Goal: Information Seeking & Learning: Learn about a topic

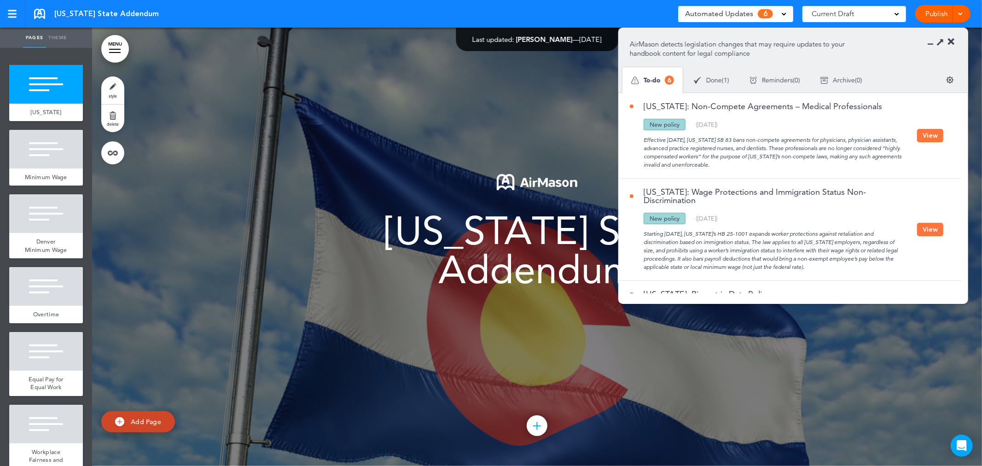
click at [786, 14] on span at bounding box center [783, 13] width 5 height 5
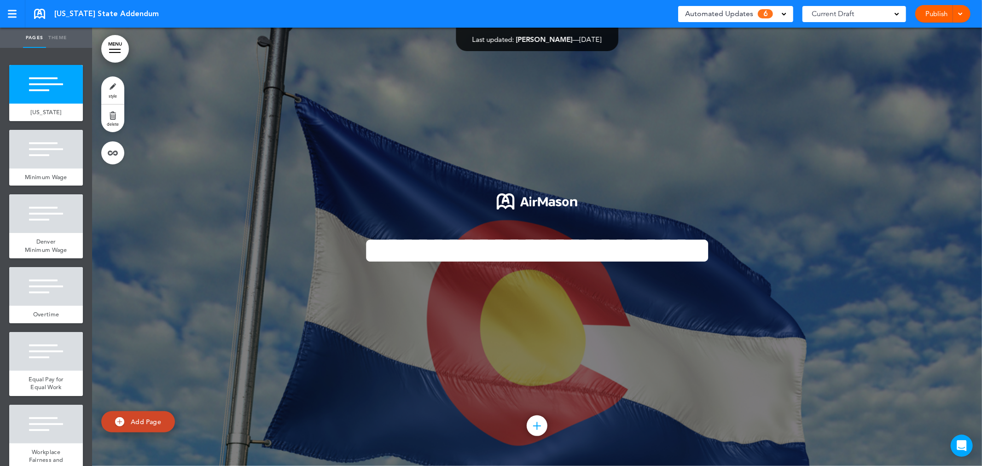
click at [777, 22] on div "Automated Updates 6 Auto policy updates AirMason detects legislation changes th…" at bounding box center [735, 13] width 115 height 23
click at [780, 13] on div "Automated Updates 6" at bounding box center [735, 13] width 101 height 13
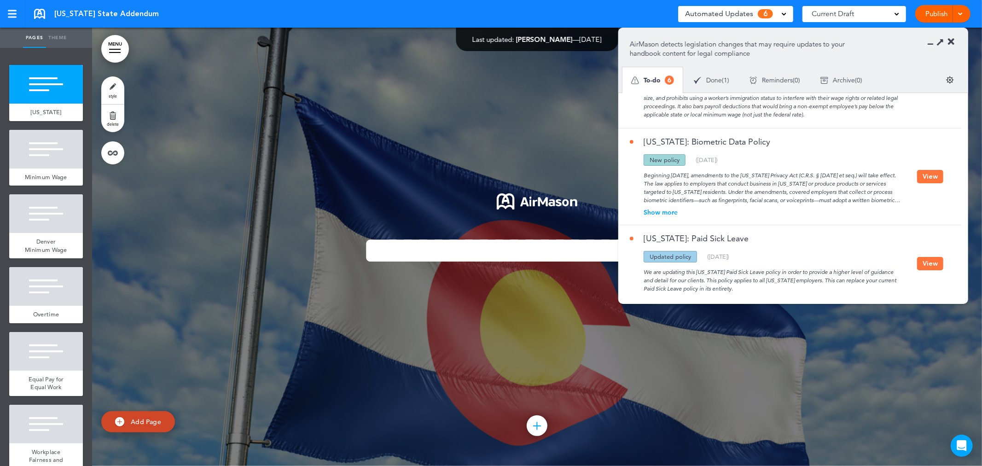
scroll to position [153, 0]
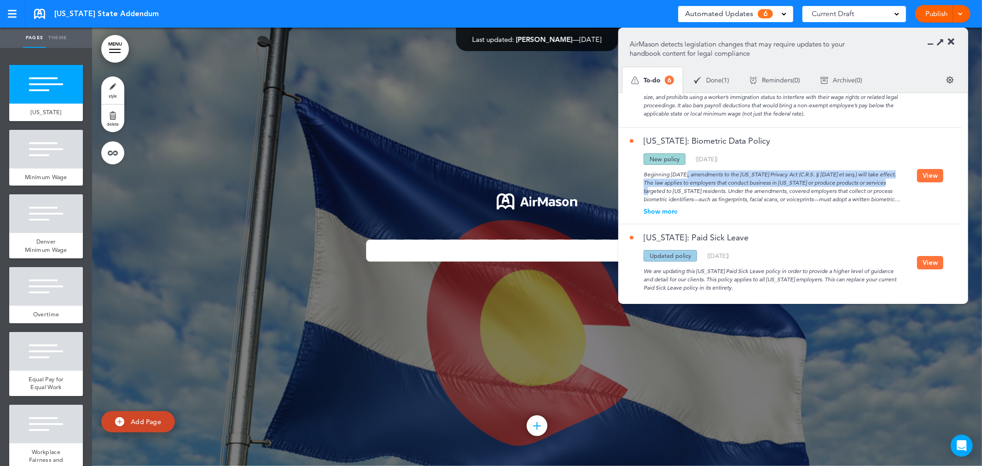
drag, startPoint x: 653, startPoint y: 166, endPoint x: 869, endPoint y: 173, distance: 215.5
click at [868, 173] on div "Beginning [DATE], amendments to the [US_STATE] Privacy Act (C.R.S. § [DATE] et …" at bounding box center [773, 184] width 287 height 39
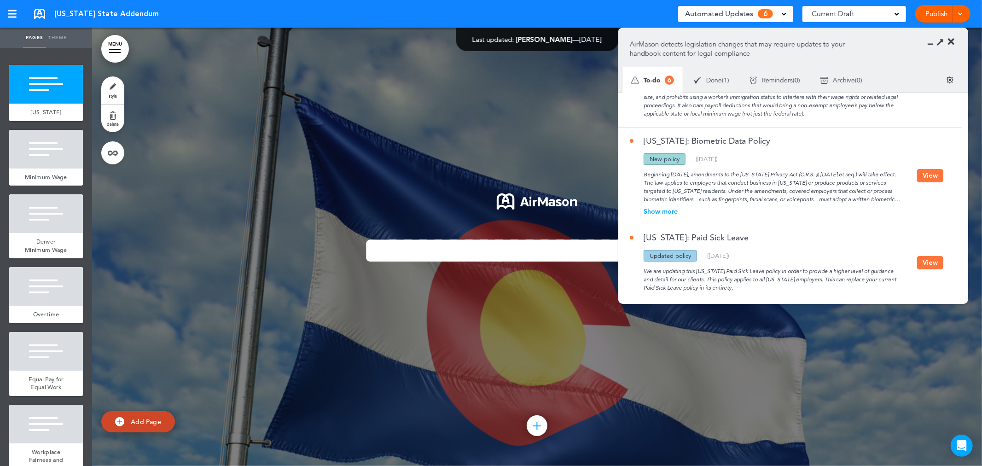
click at [709, 189] on div "Beginning [DATE], amendments to the [US_STATE] Privacy Act (C.R.S. § [DATE] et …" at bounding box center [773, 184] width 287 height 39
drag, startPoint x: 666, startPoint y: 171, endPoint x: 776, endPoint y: 182, distance: 110.6
click at [898, 177] on div "Beginning [DATE], amendments to the [US_STATE] Privacy Act (C.R.S. § [DATE] et …" at bounding box center [773, 184] width 287 height 39
drag, startPoint x: 670, startPoint y: 185, endPoint x: 887, endPoint y: 183, distance: 216.8
click at [887, 183] on div "Beginning [DATE], amendments to the [US_STATE] Privacy Act (C.R.S. § [DATE] et …" at bounding box center [773, 184] width 287 height 39
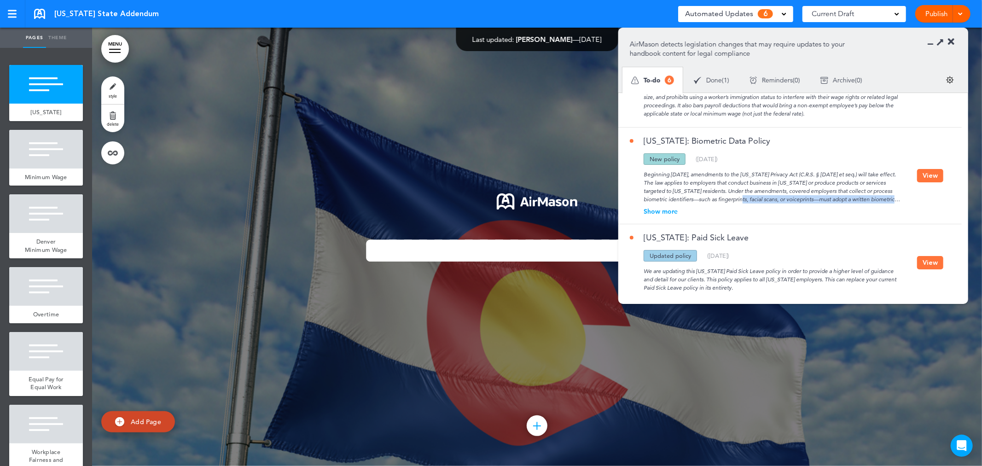
drag, startPoint x: 706, startPoint y: 189, endPoint x: 907, endPoint y: 192, distance: 200.7
click at [904, 192] on div "Beginning [DATE], amendments to the [US_STATE] Privacy Act (C.R.S. § [DATE] et …" at bounding box center [773, 184] width 287 height 39
click at [932, 171] on button "View" at bounding box center [930, 175] width 26 height 13
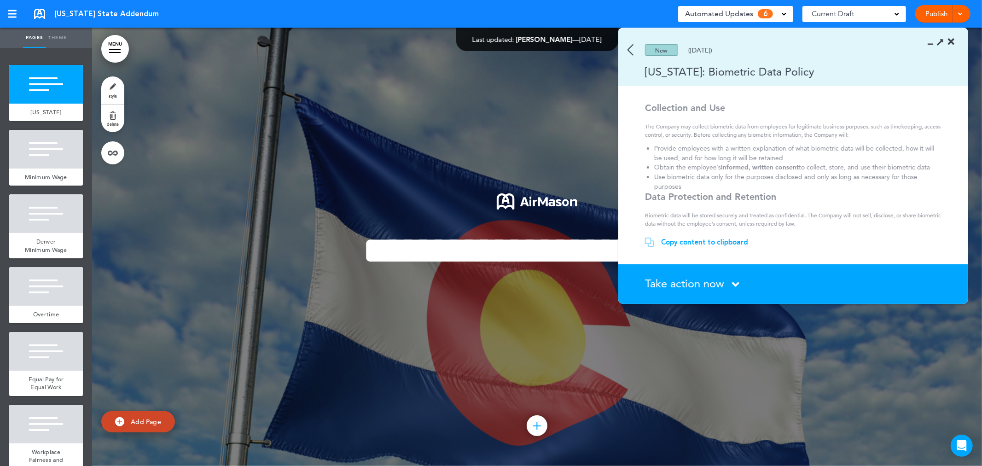
scroll to position [0, 0]
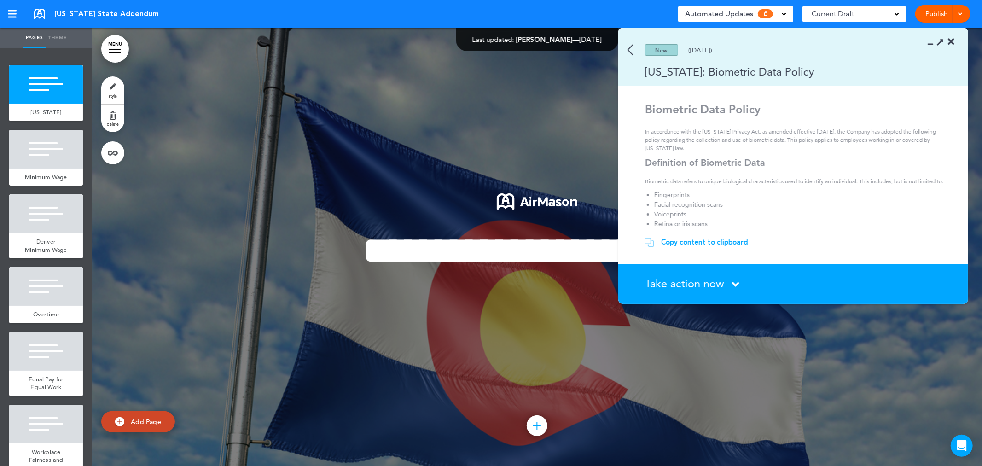
click at [631, 48] on img at bounding box center [630, 50] width 6 height 12
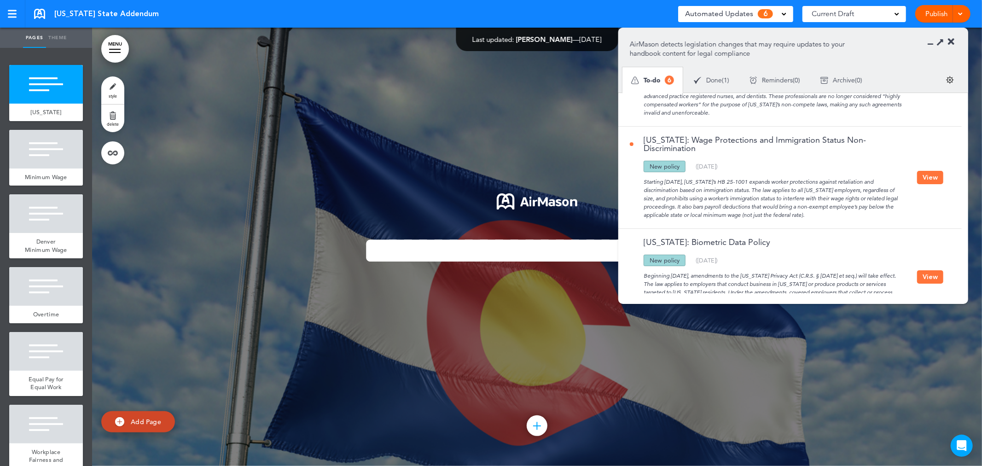
scroll to position [51, 0]
click at [927, 175] on button "View" at bounding box center [930, 178] width 26 height 13
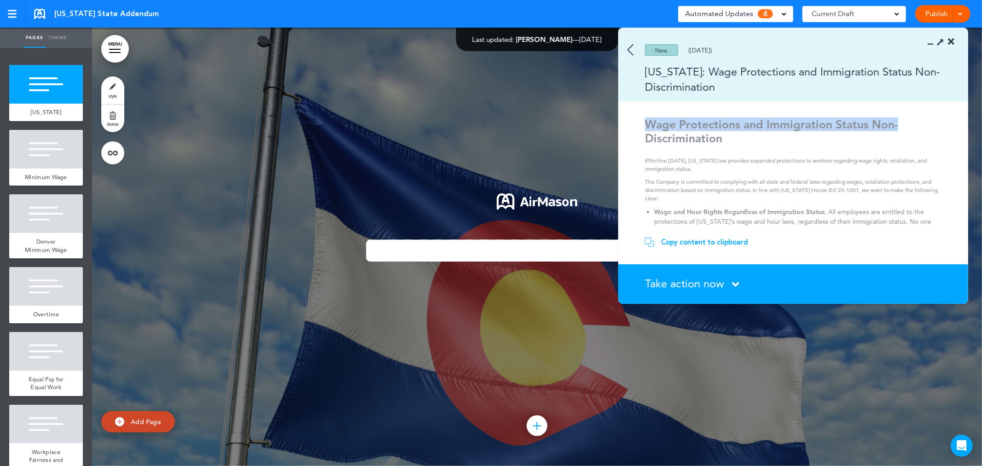
drag, startPoint x: 647, startPoint y: 123, endPoint x: 901, endPoint y: 130, distance: 254.1
click at [901, 130] on h1 "Wage Protections and Immigration Status Non-Discrimination" at bounding box center [794, 131] width 299 height 28
click at [699, 149] on div "Wage Protections and Immigration Status Non-Discrimination Effective August 8, …" at bounding box center [794, 254] width 299 height 275
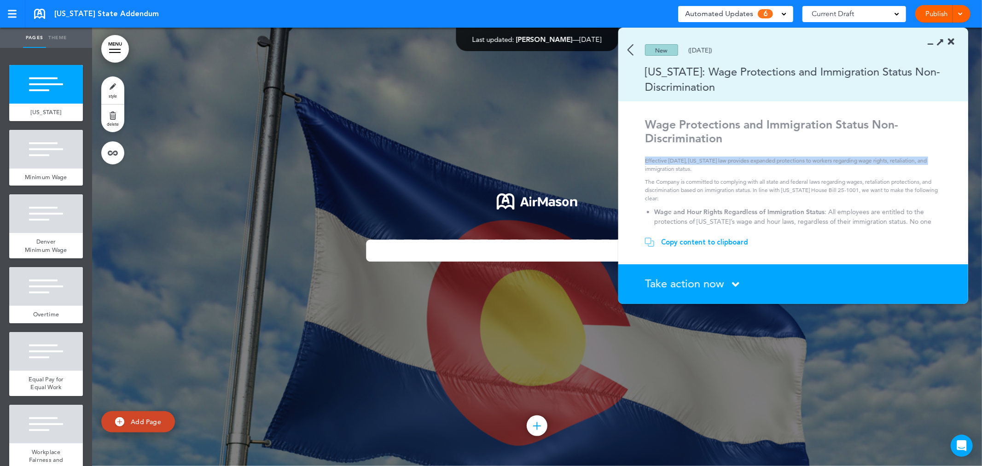
drag, startPoint x: 645, startPoint y: 162, endPoint x: 932, endPoint y: 159, distance: 287.2
click at [932, 158] on p "Effective August 8, 2025, Colorado law provides expanded protections to workers…" at bounding box center [794, 164] width 299 height 17
click at [628, 47] on img at bounding box center [630, 50] width 6 height 12
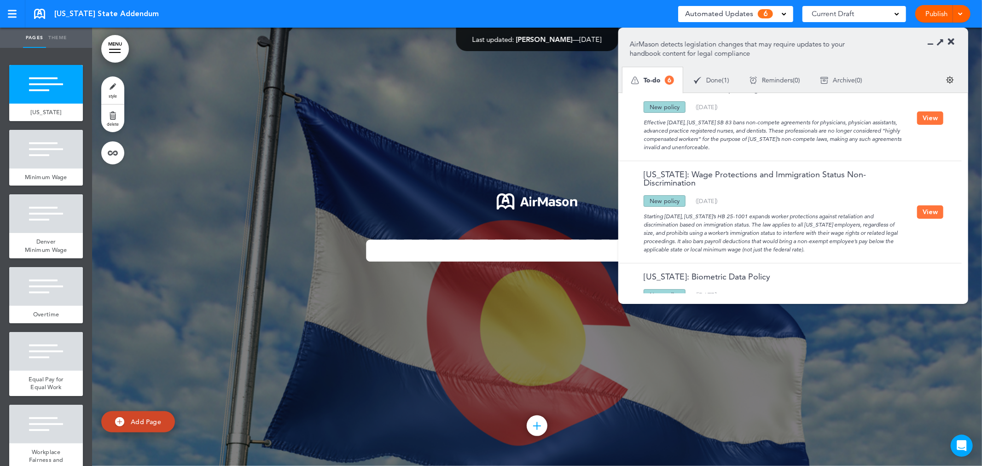
scroll to position [0, 0]
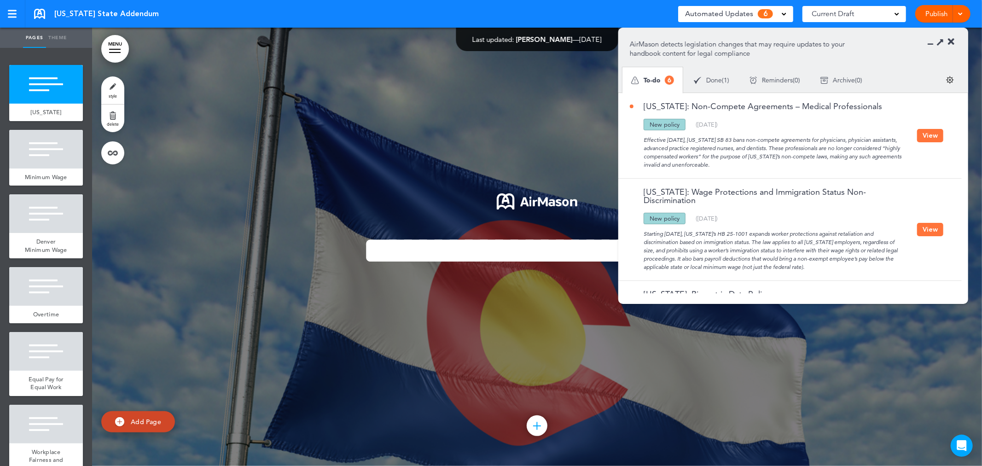
click at [925, 137] on button "View" at bounding box center [930, 135] width 26 height 13
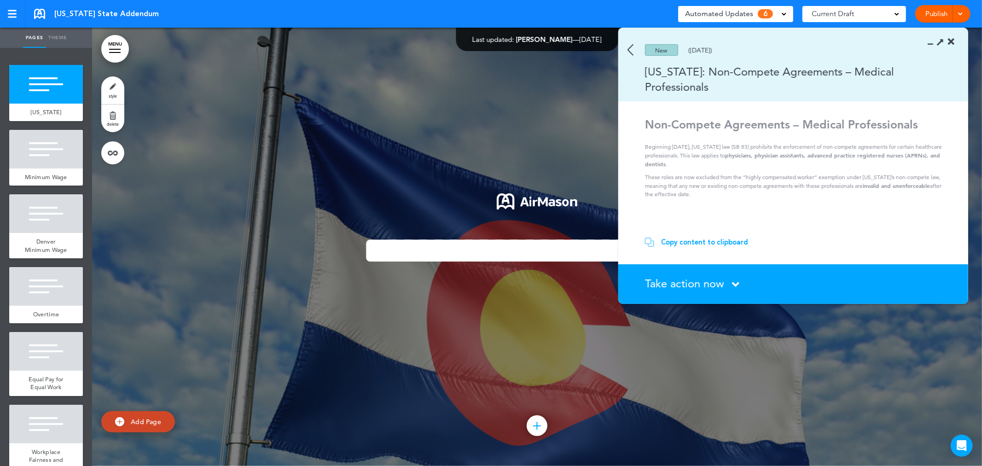
click at [673, 281] on span "Take action now" at bounding box center [684, 283] width 79 height 13
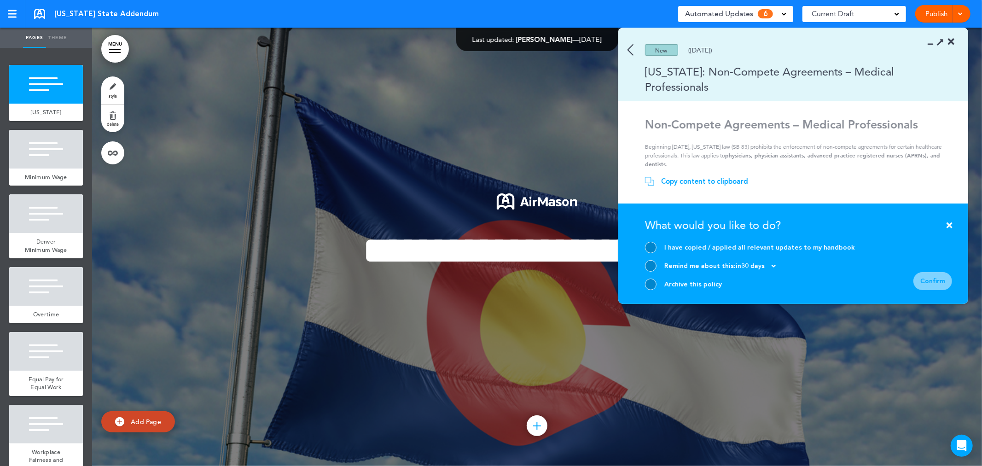
click at [514, 110] on div at bounding box center [537, 247] width 890 height 438
click at [624, 48] on div "New (07/11/2025)" at bounding box center [779, 50] width 323 height 12
click at [631, 48] on img at bounding box center [630, 50] width 6 height 12
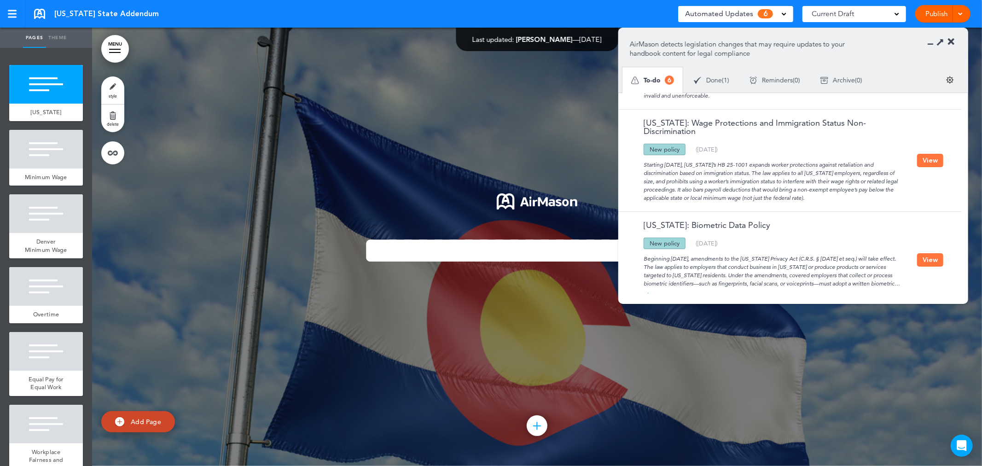
scroll to position [51, 0]
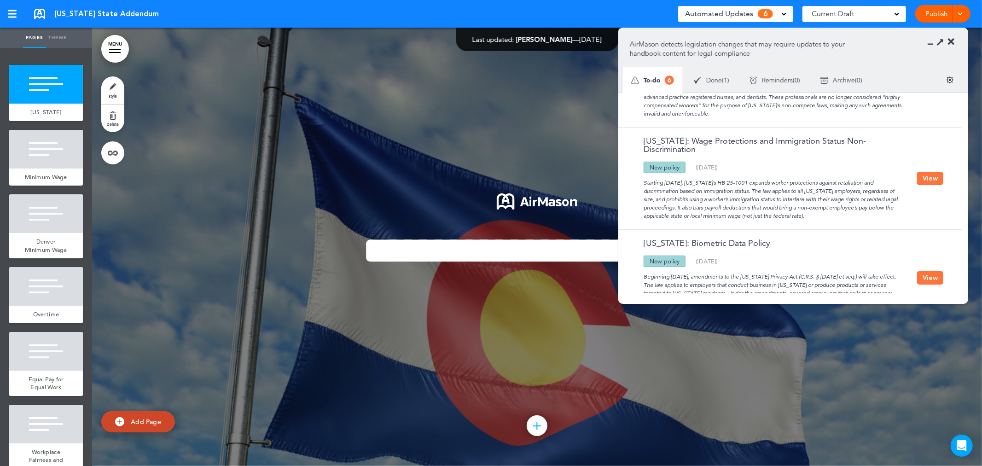
drag, startPoint x: 916, startPoint y: 142, endPoint x: 639, endPoint y: 144, distance: 277.0
click at [639, 144] on div "Colorado: Wage Protections and Immigration Status Non-Discrimination Updated po…" at bounding box center [787, 178] width 339 height 102
drag, startPoint x: 769, startPoint y: 231, endPoint x: 655, endPoint y: 234, distance: 113.7
click at [664, 239] on div "[US_STATE]: Biometric Data Policy" at bounding box center [773, 247] width 287 height 17
click at [40, 15] on link at bounding box center [39, 14] width 11 height 10
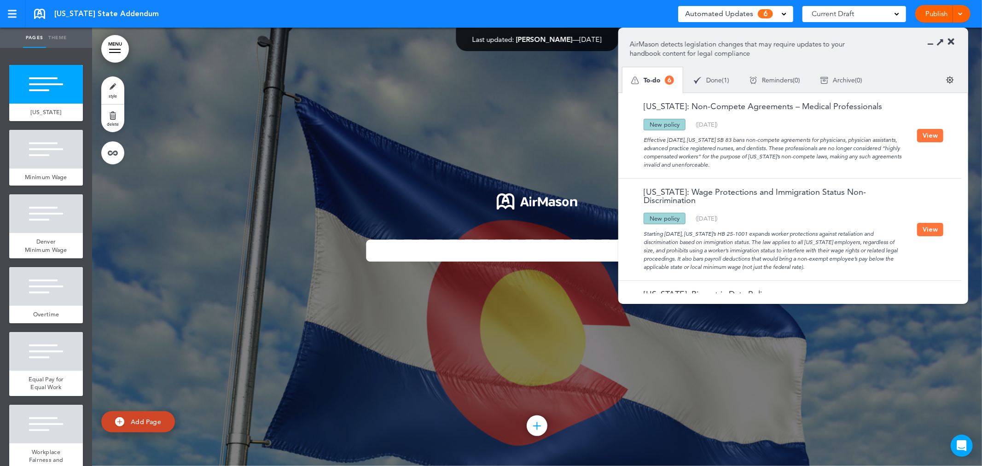
click at [926, 134] on button "View" at bounding box center [930, 135] width 26 height 13
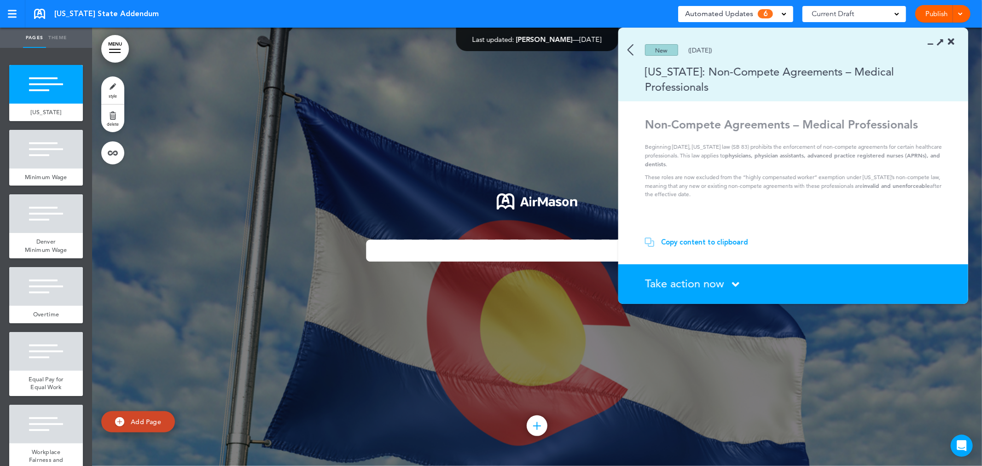
click at [716, 284] on span "Take action now" at bounding box center [684, 283] width 79 height 13
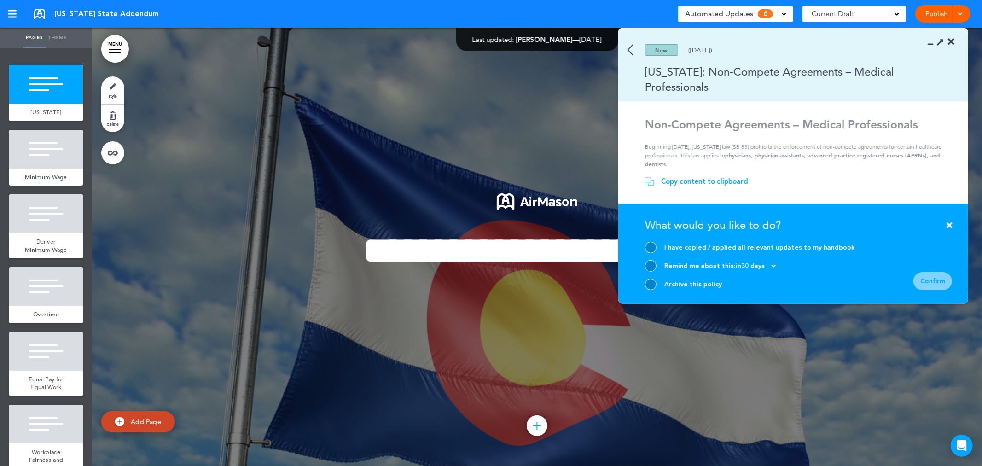
drag, startPoint x: 642, startPoint y: 287, endPoint x: 649, endPoint y: 283, distance: 7.4
click at [642, 287] on section "Take action now Click here to change the status What would you like to do? I ha…" at bounding box center [793, 253] width 350 height 100
click at [649, 283] on div at bounding box center [651, 284] width 12 height 12
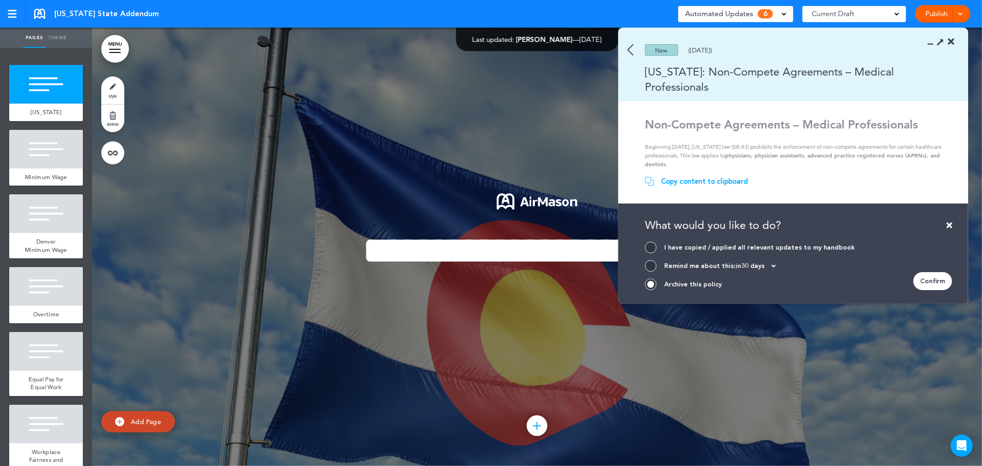
click at [927, 277] on div "Confirm" at bounding box center [932, 281] width 39 height 18
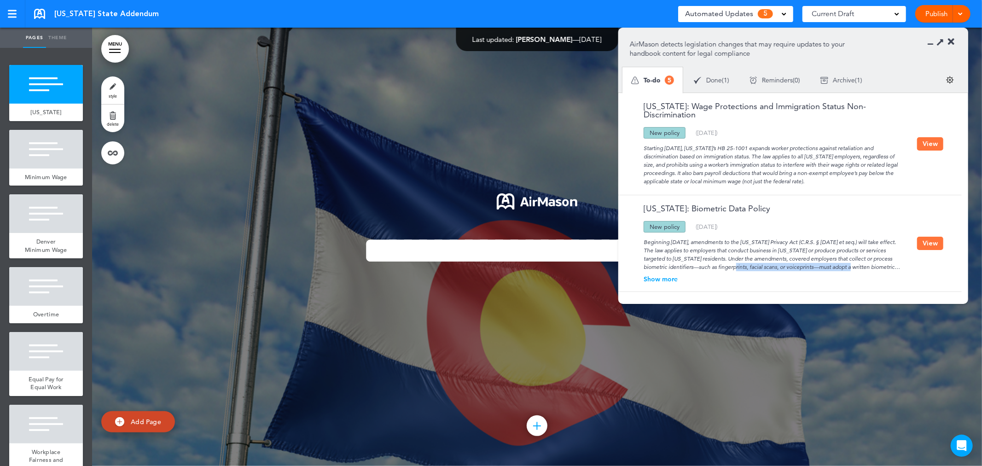
drag, startPoint x: 698, startPoint y: 260, endPoint x: 809, endPoint y: 259, distance: 110.4
click at [809, 259] on div "Beginning [DATE], amendments to the [US_STATE] Privacy Act (C.R.S. § [DATE] et …" at bounding box center [773, 251] width 287 height 39
click at [821, 259] on div "Beginning [DATE], amendments to the [US_STATE] Privacy Act (C.R.S. § [DATE] et …" at bounding box center [773, 251] width 287 height 39
drag, startPoint x: 767, startPoint y: 199, endPoint x: 635, endPoint y: 201, distance: 131.6
click at [635, 204] on div "[US_STATE]: Biometric Data Policy" at bounding box center [773, 212] width 287 height 17
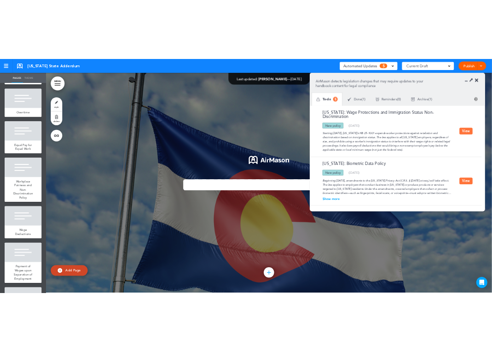
scroll to position [306, 0]
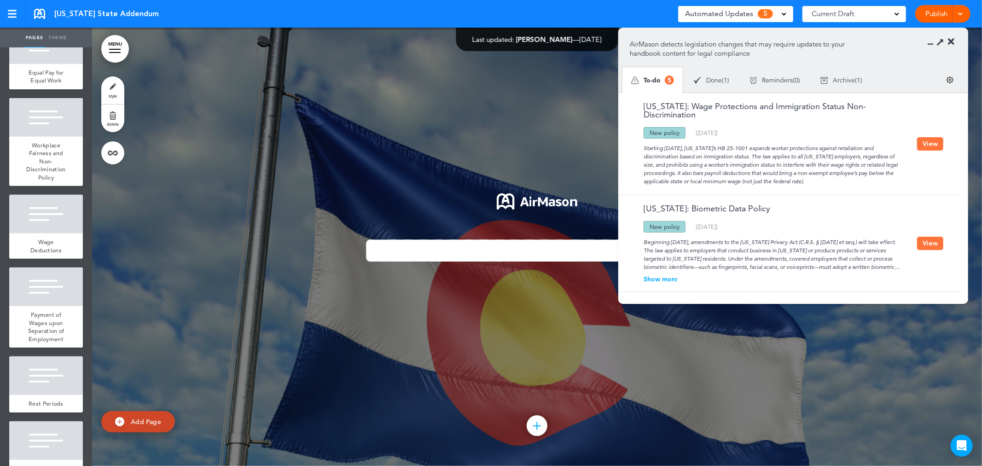
click at [745, 232] on div "Beginning [DATE], amendments to the [US_STATE] Privacy Act (C.R.S. § [DATE] et …" at bounding box center [773, 251] width 287 height 39
